Goal: Information Seeking & Learning: Find specific fact

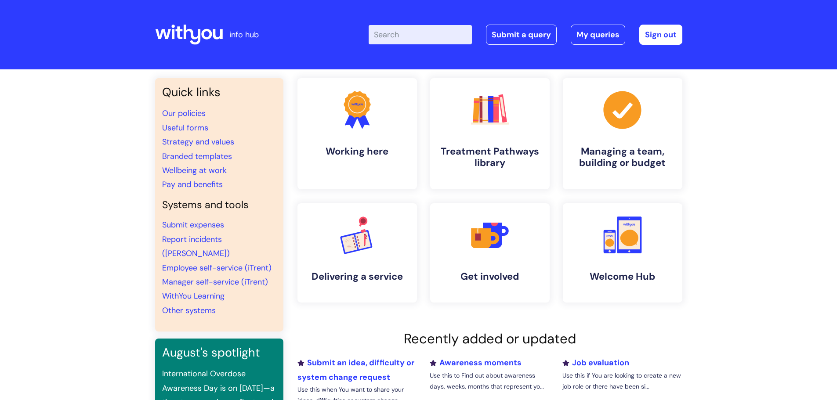
click at [446, 38] on input "Enter your search term here..." at bounding box center [419, 34] width 103 height 19
type input "strategy"
click button "Search" at bounding box center [0, 0] width 0 height 0
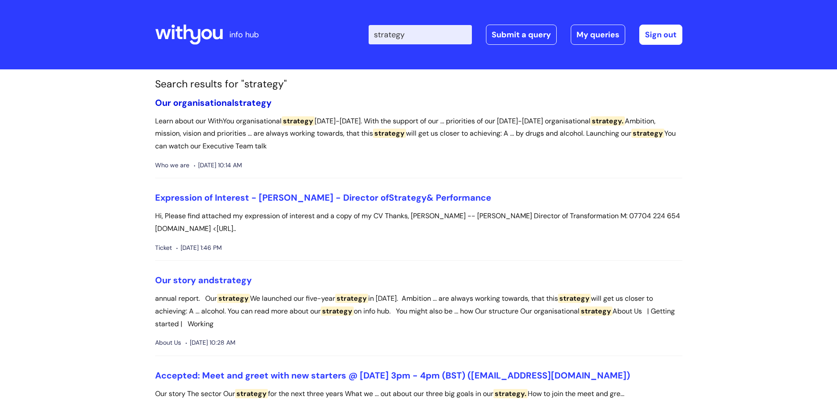
click at [210, 104] on link "Our organisational strategy" at bounding box center [213, 102] width 116 height 11
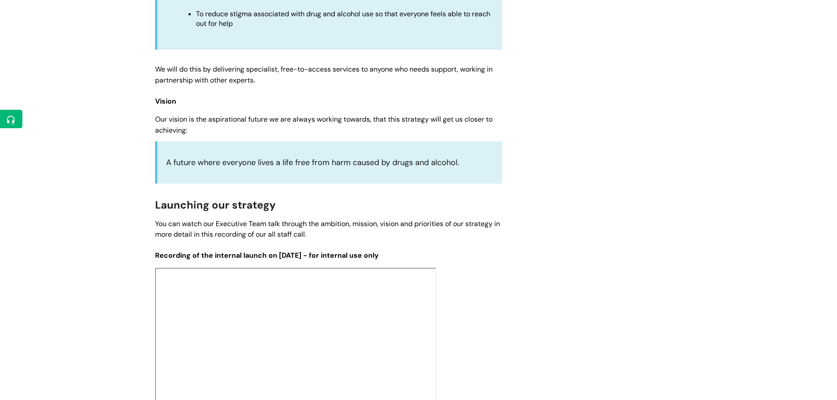
scroll to position [790, 0]
